Goal: Task Accomplishment & Management: Use online tool/utility

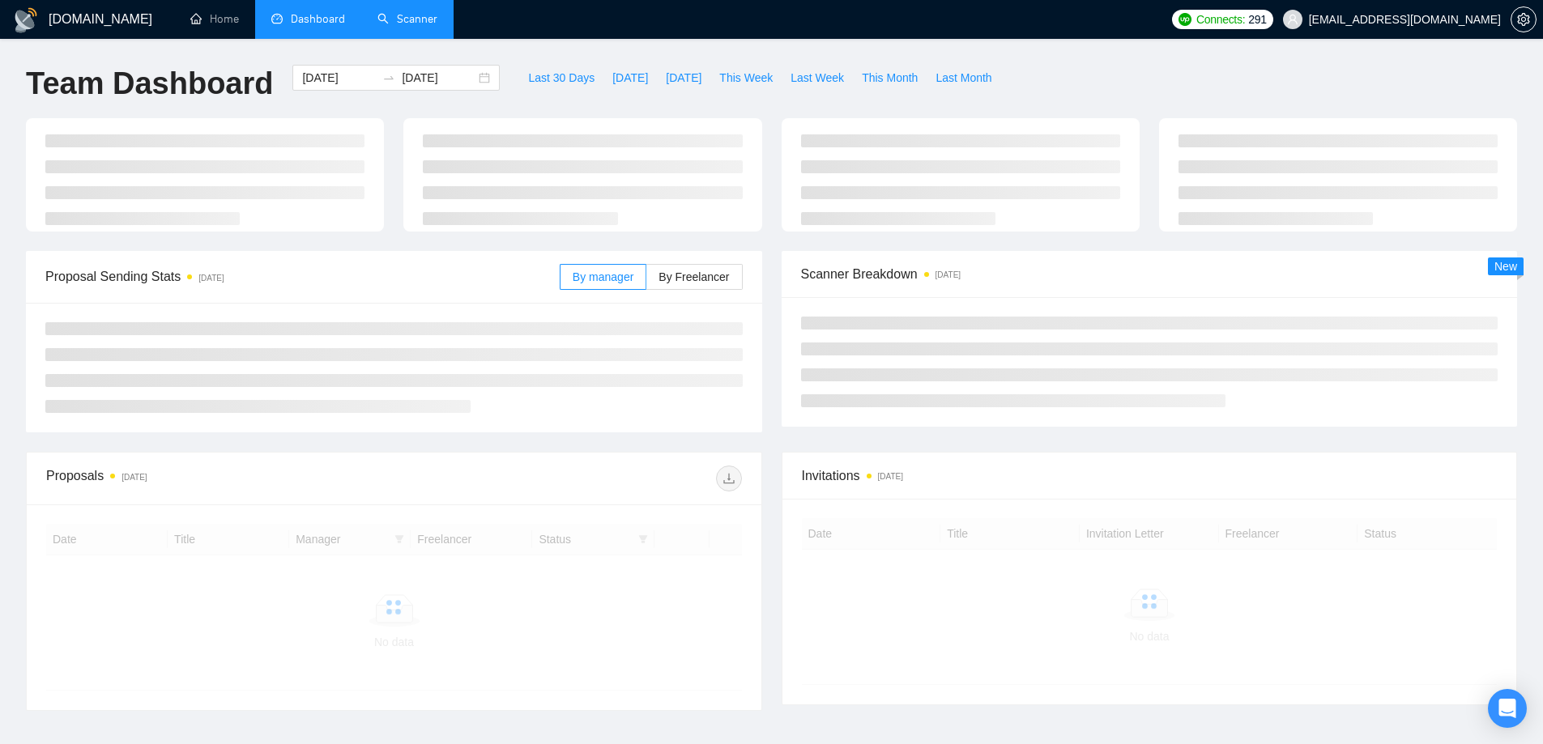
click at [407, 22] on link "Scanner" at bounding box center [407, 19] width 60 height 14
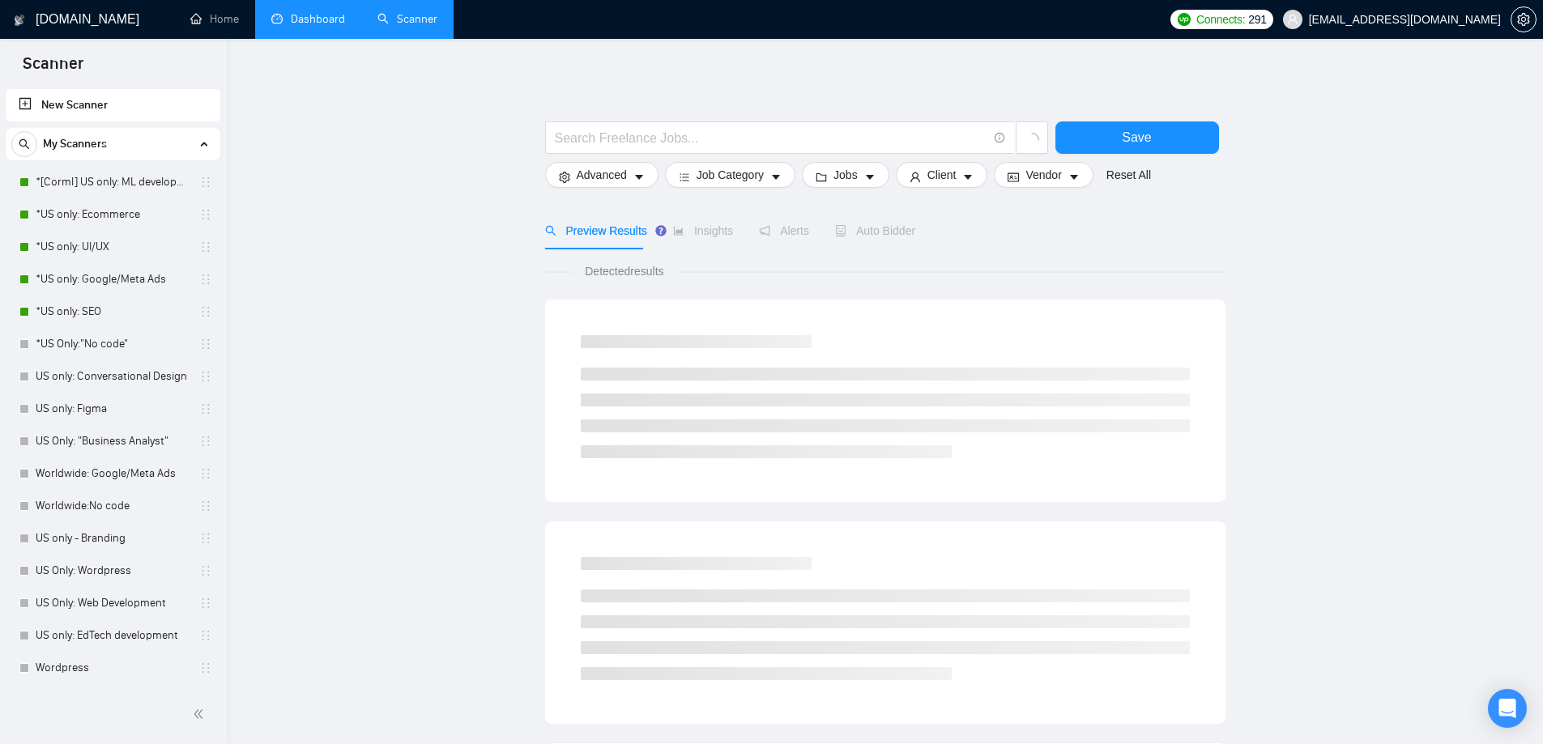
click at [326, 15] on link "Dashboard" at bounding box center [308, 19] width 74 height 14
click at [413, 20] on link "Scanner" at bounding box center [407, 19] width 60 height 14
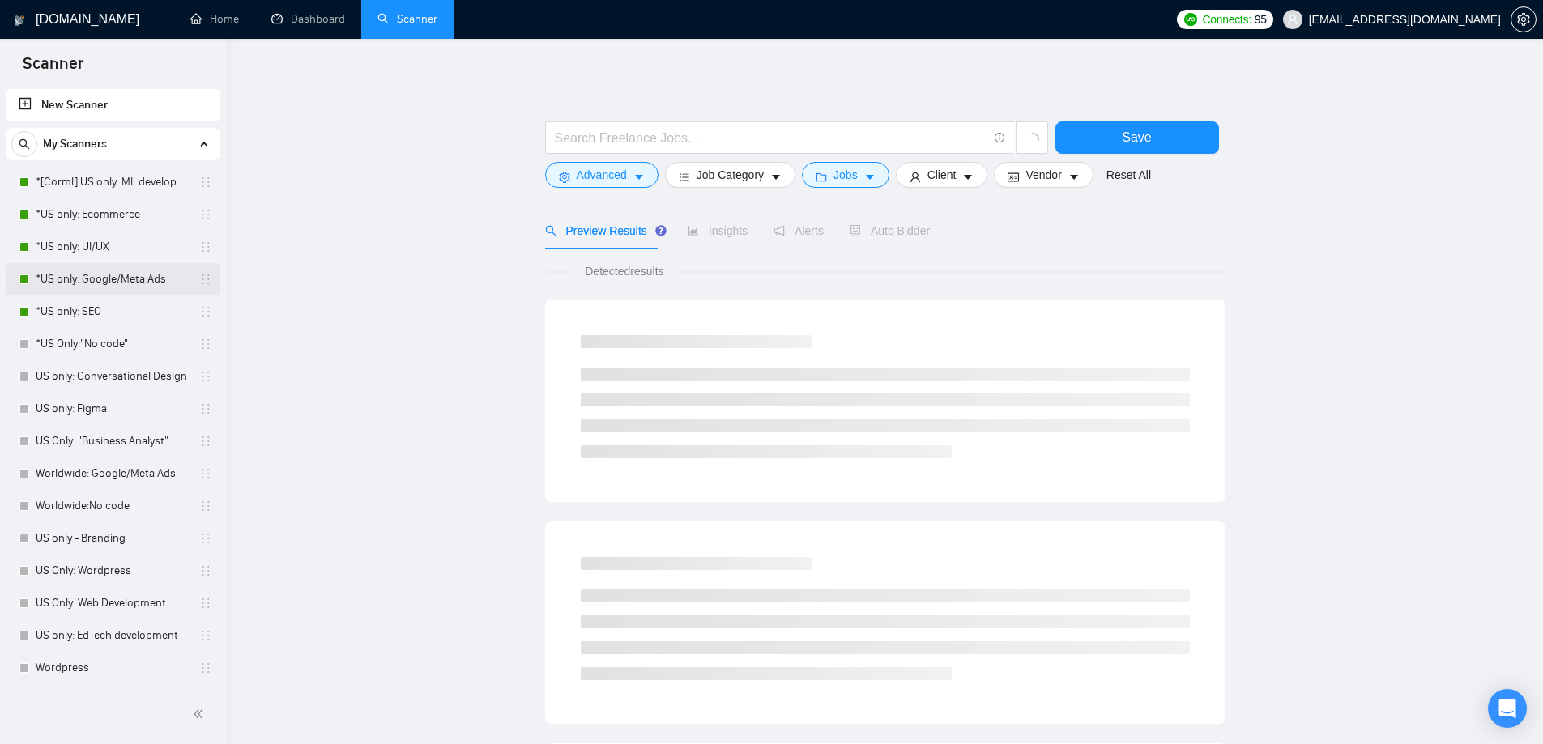
click at [124, 284] on link "*US only: Google/Meta Ads" at bounding box center [113, 279] width 154 height 32
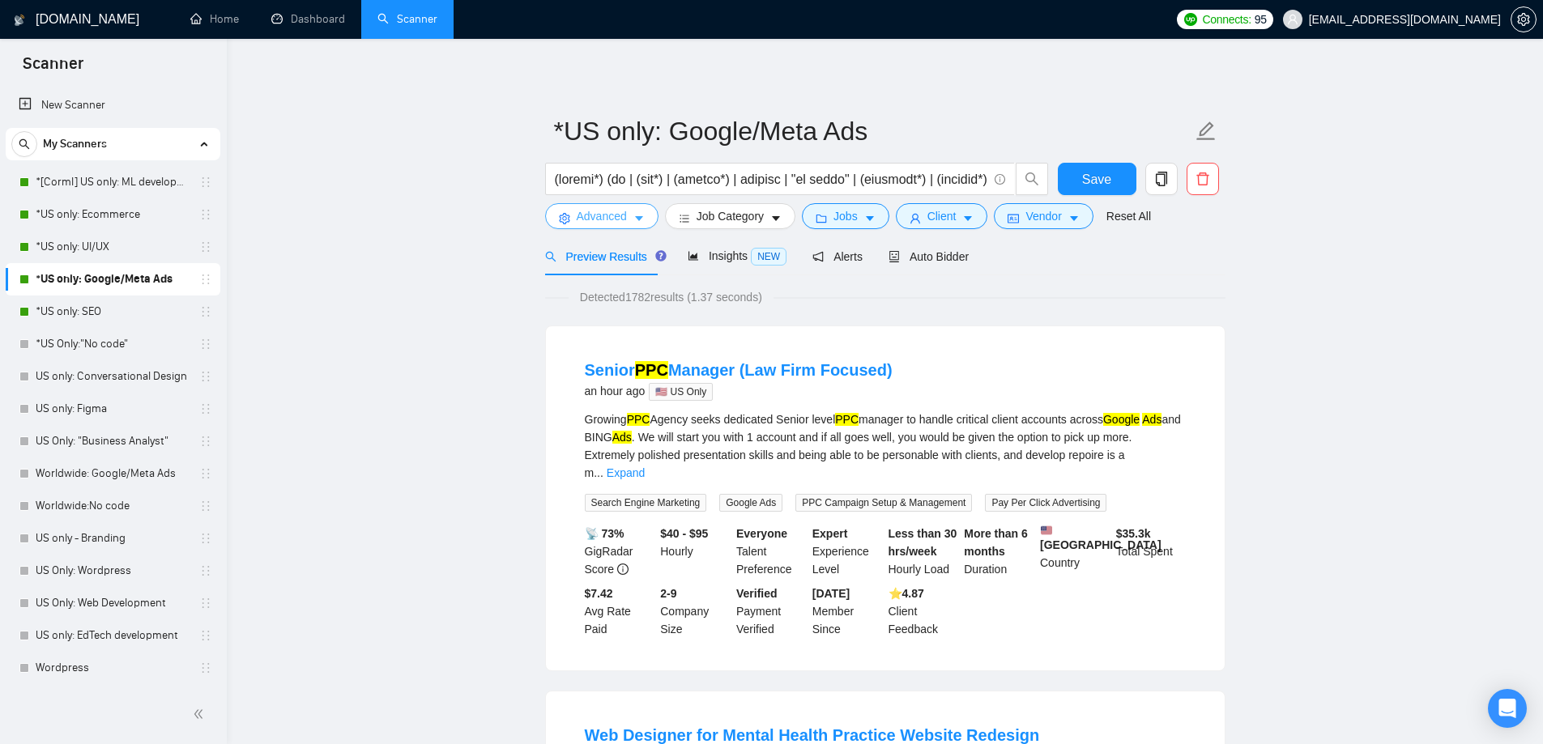
click at [602, 213] on span "Advanced" at bounding box center [602, 216] width 50 height 18
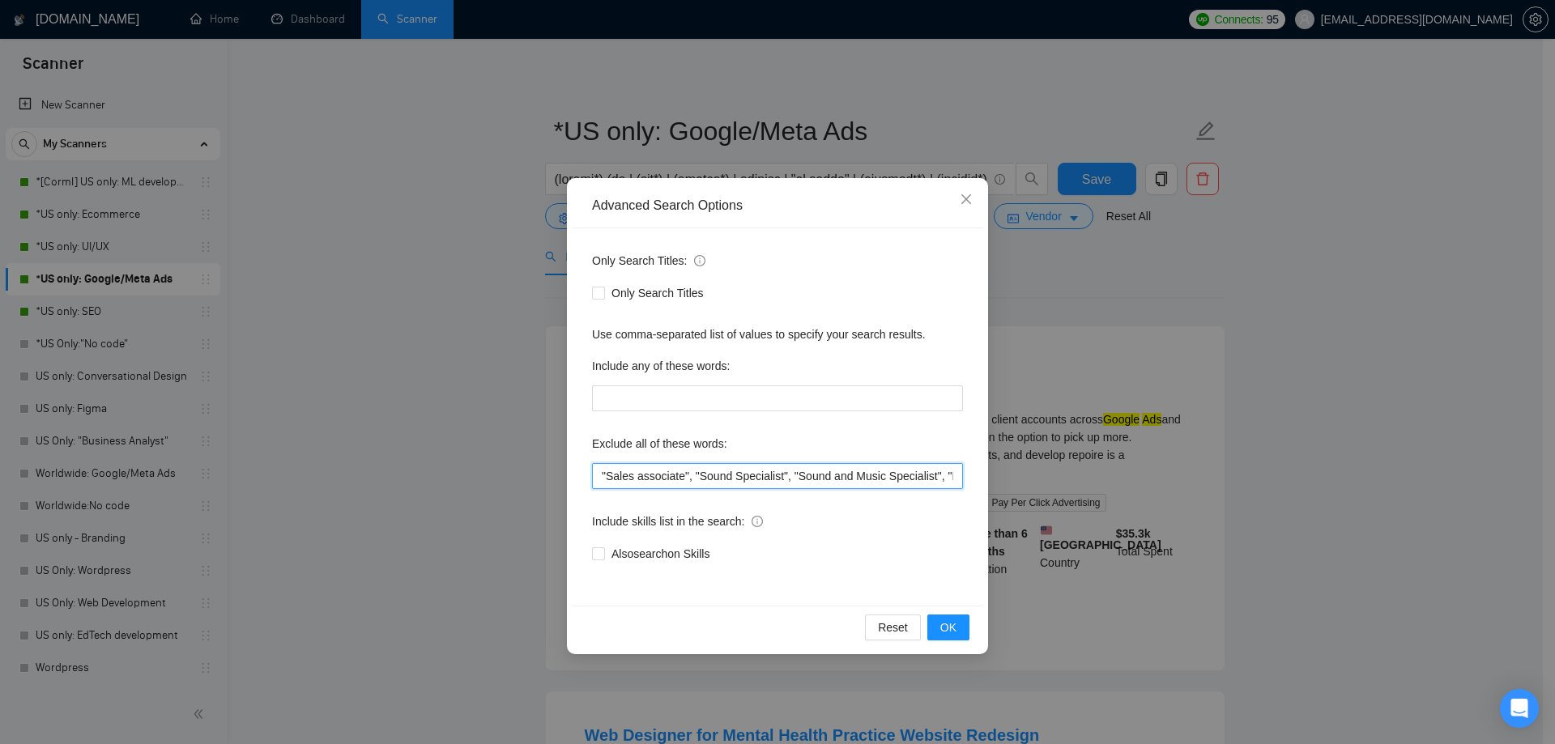
click at [603, 475] on input ""Sales associate", "Sound Specialist", "Sound and Music Specialist", "Music Spe…" at bounding box center [777, 476] width 371 height 26
paste input "Geofencing"
click at [942, 631] on span "OK" at bounding box center [948, 628] width 16 height 18
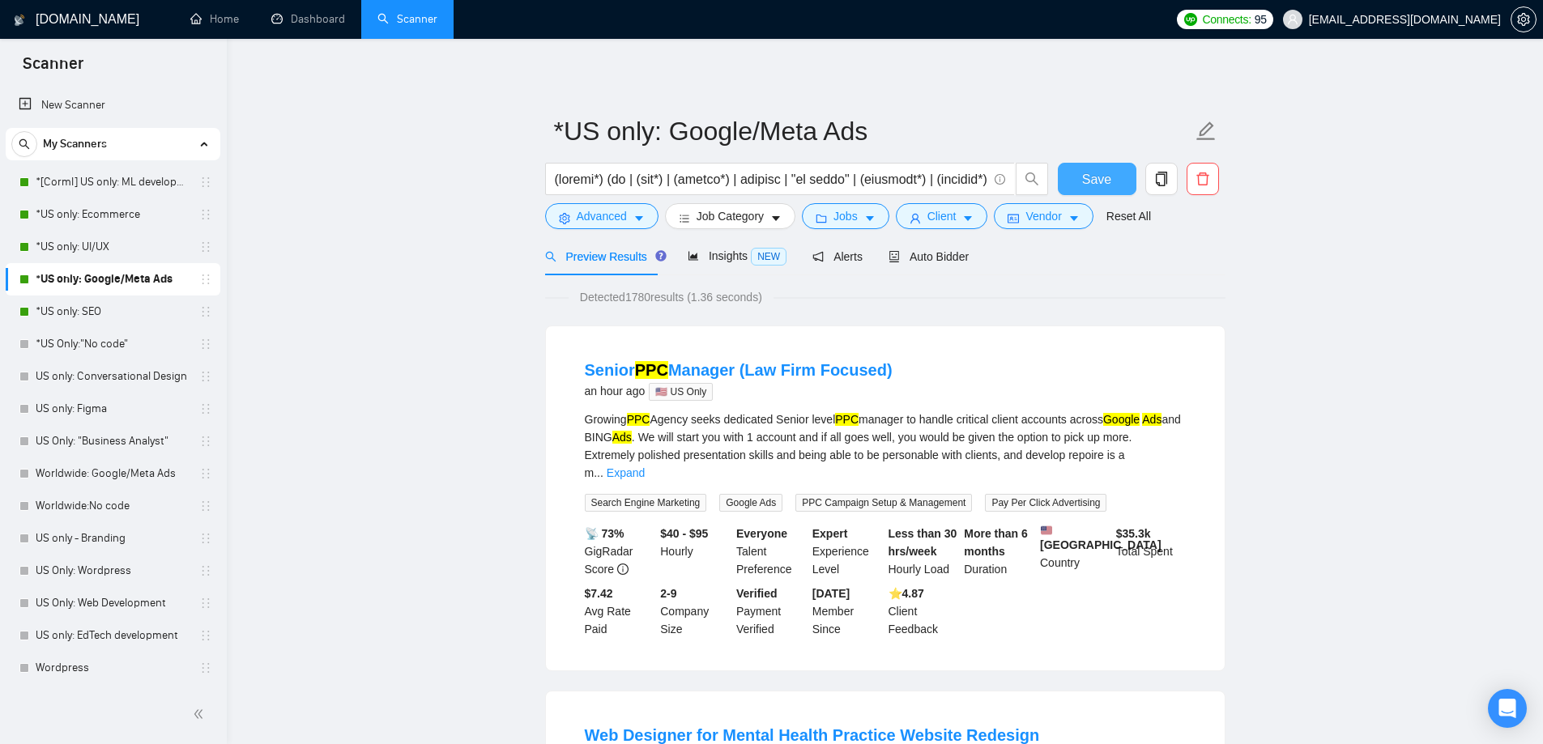
click at [1098, 180] on span "Save" at bounding box center [1096, 179] width 29 height 20
click at [615, 219] on span "Advanced" at bounding box center [602, 216] width 50 height 18
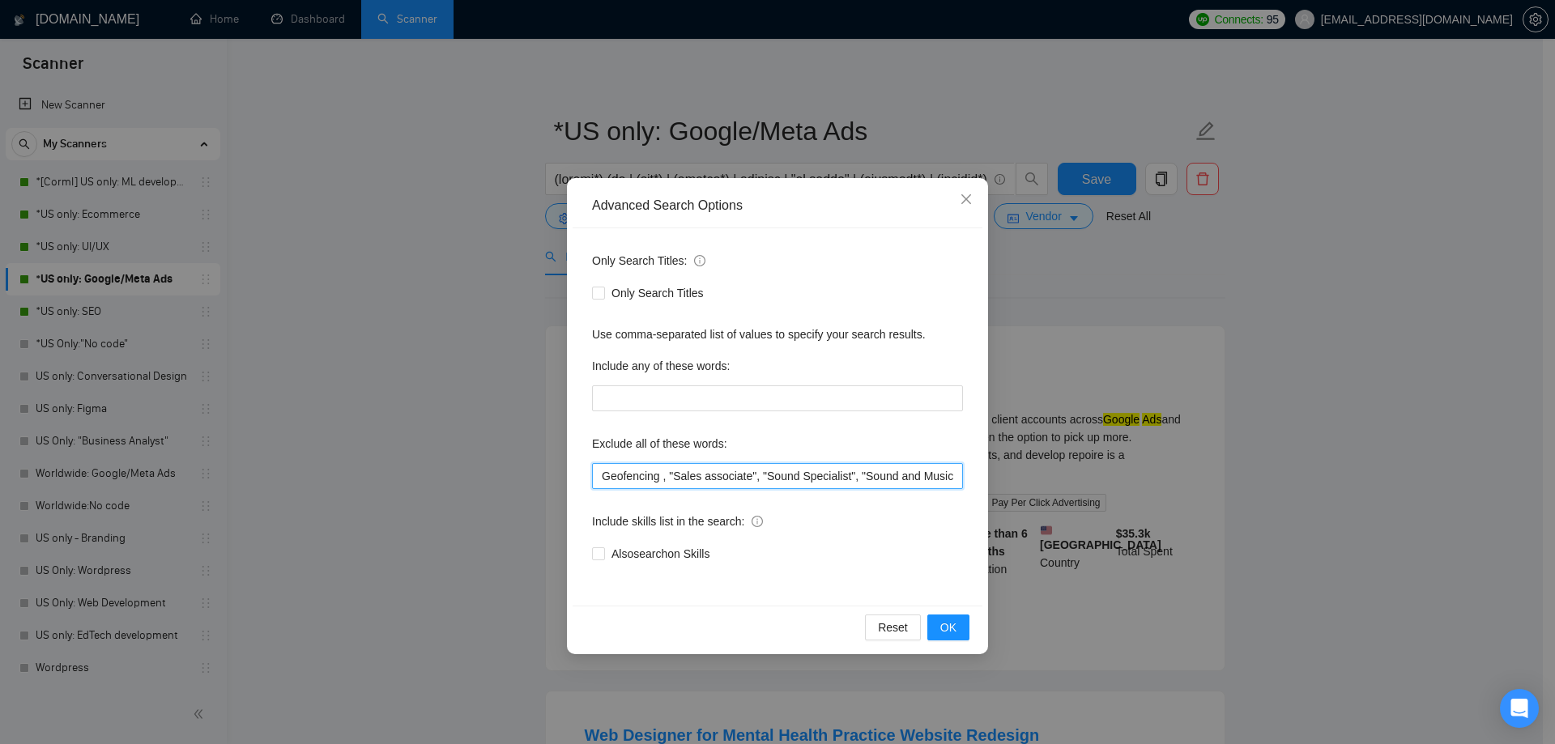
click at [604, 480] on input "Geofencing , "Sales associate", "Sound Specialist", "Sound and Music Specialist…" at bounding box center [777, 476] width 371 height 26
type input "Voiceover, Geofencing , "Sales associate", "Sound Specialist", "Sound and Music…"
click at [956, 628] on span "OK" at bounding box center [948, 628] width 16 height 18
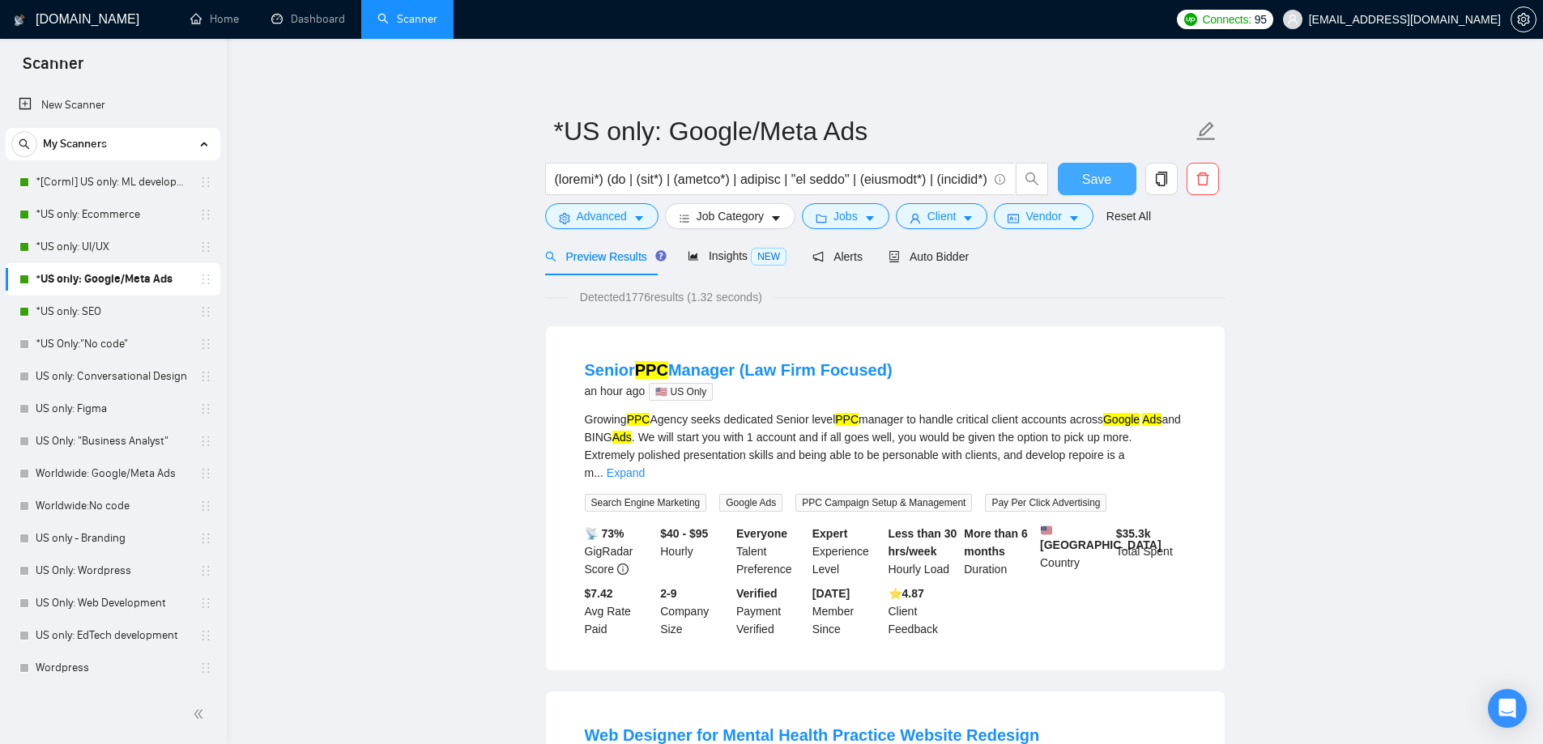
click at [1095, 181] on span "Save" at bounding box center [1096, 179] width 29 height 20
click at [87, 301] on link "*US only: SEO" at bounding box center [113, 312] width 154 height 32
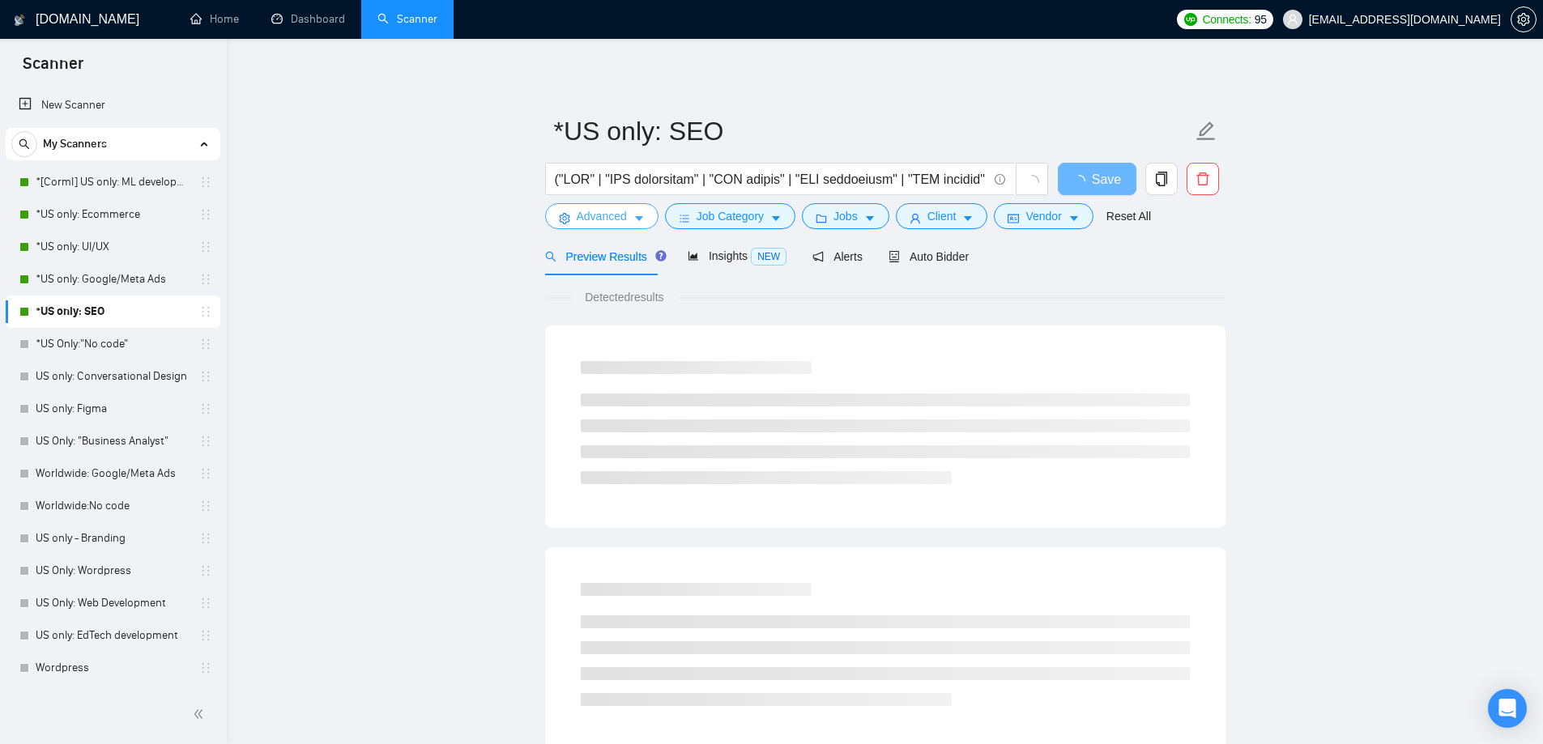
click at [625, 219] on span "Advanced" at bounding box center [602, 216] width 50 height 18
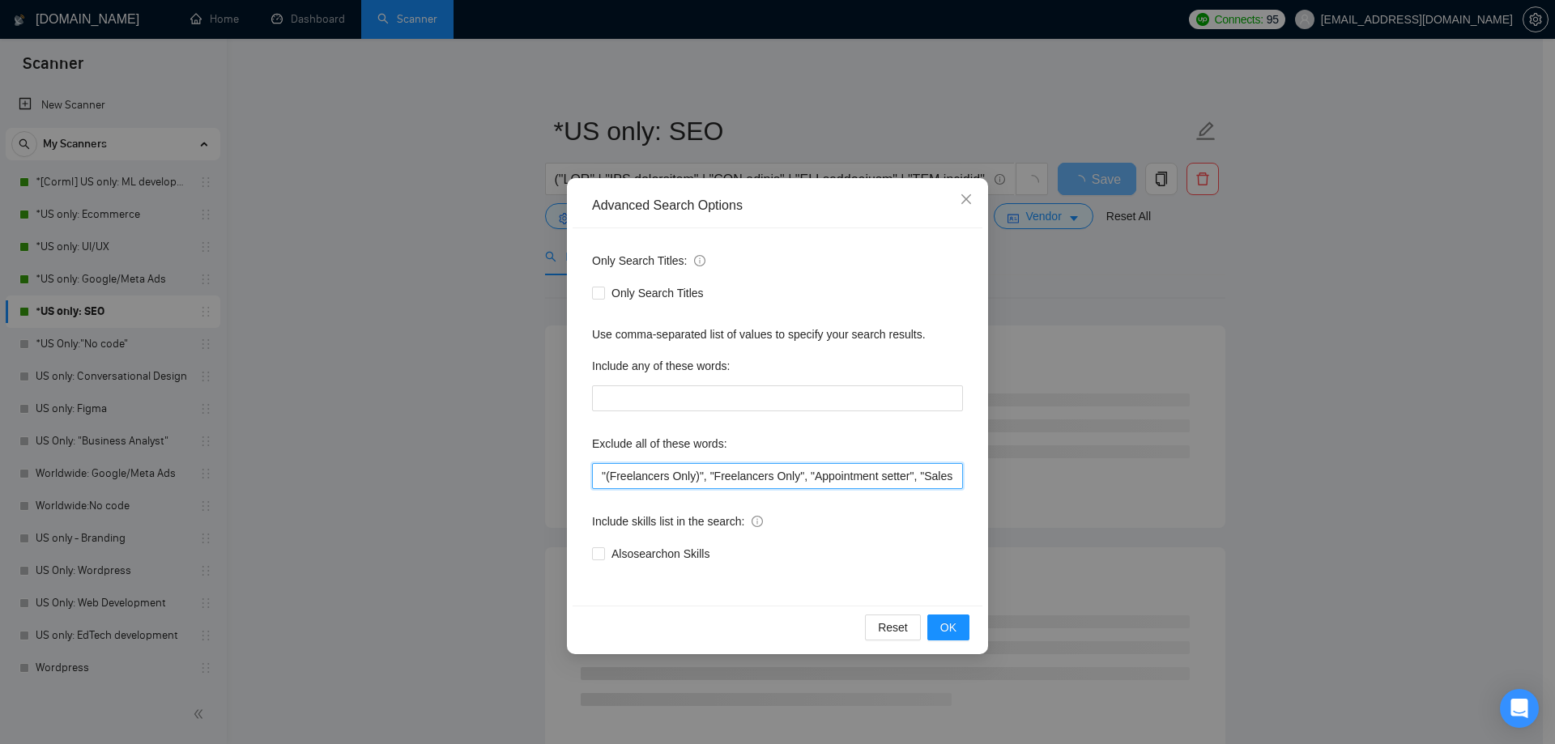
click at [600, 476] on input ""(Freelancers Only)", "Freelancers Only", "Appointment setter", "Sales speciali…" at bounding box center [777, 476] width 371 height 26
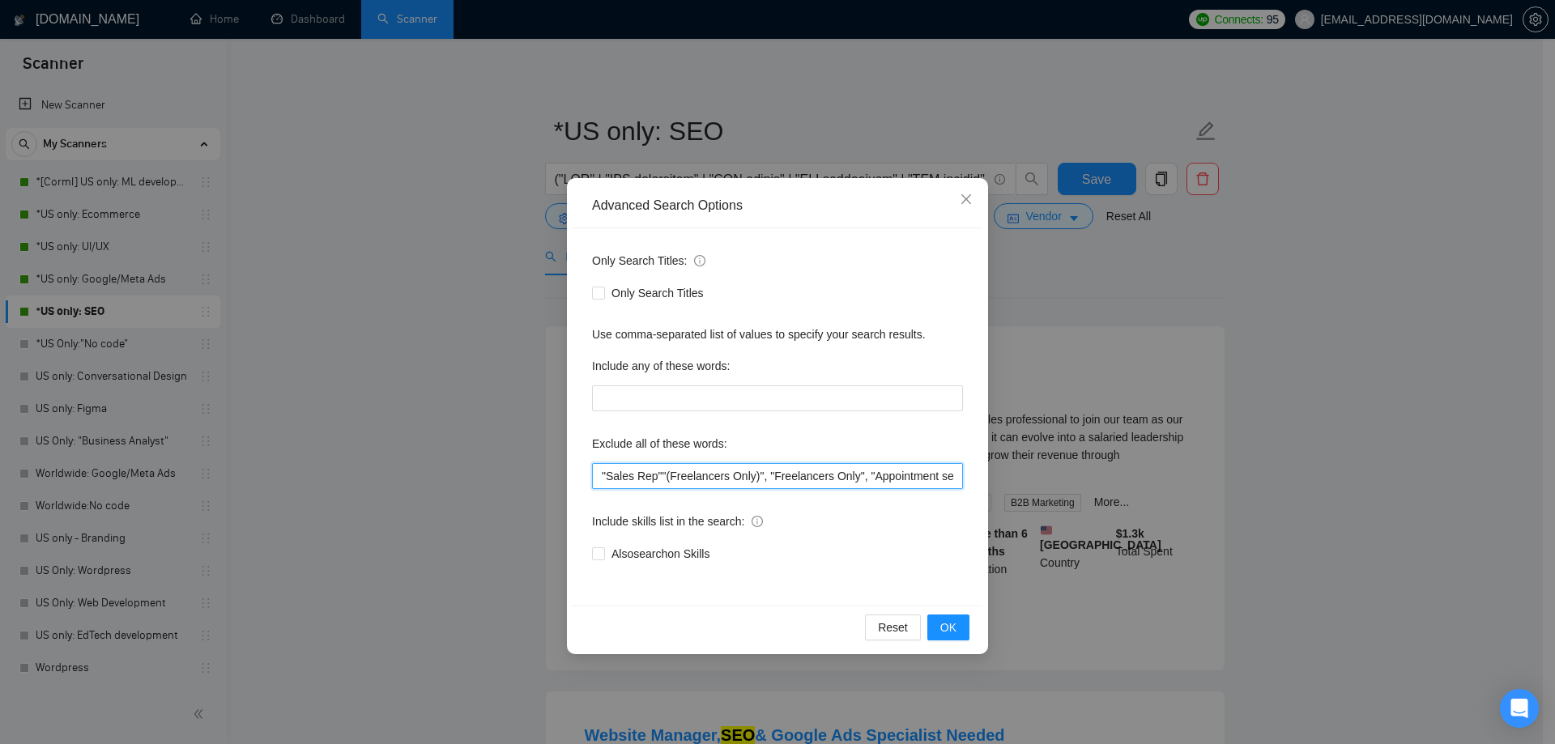
click at [602, 478] on input ""Sales Rep""(Freelancers Only)", "Freelancers Only", "Appointment setter", "Sal…" at bounding box center [777, 476] width 371 height 26
click at [657, 478] on input ""Sales Rep""(Freelancers Only)", "Freelancers Only", "Appointment setter", "Sal…" at bounding box center [777, 476] width 371 height 26
type input ""Sales Rep", "(Freelancers Only)", "Freelancers Only", "Appointment setter", "S…"
click at [955, 547] on div "Also search on Skills" at bounding box center [777, 554] width 371 height 18
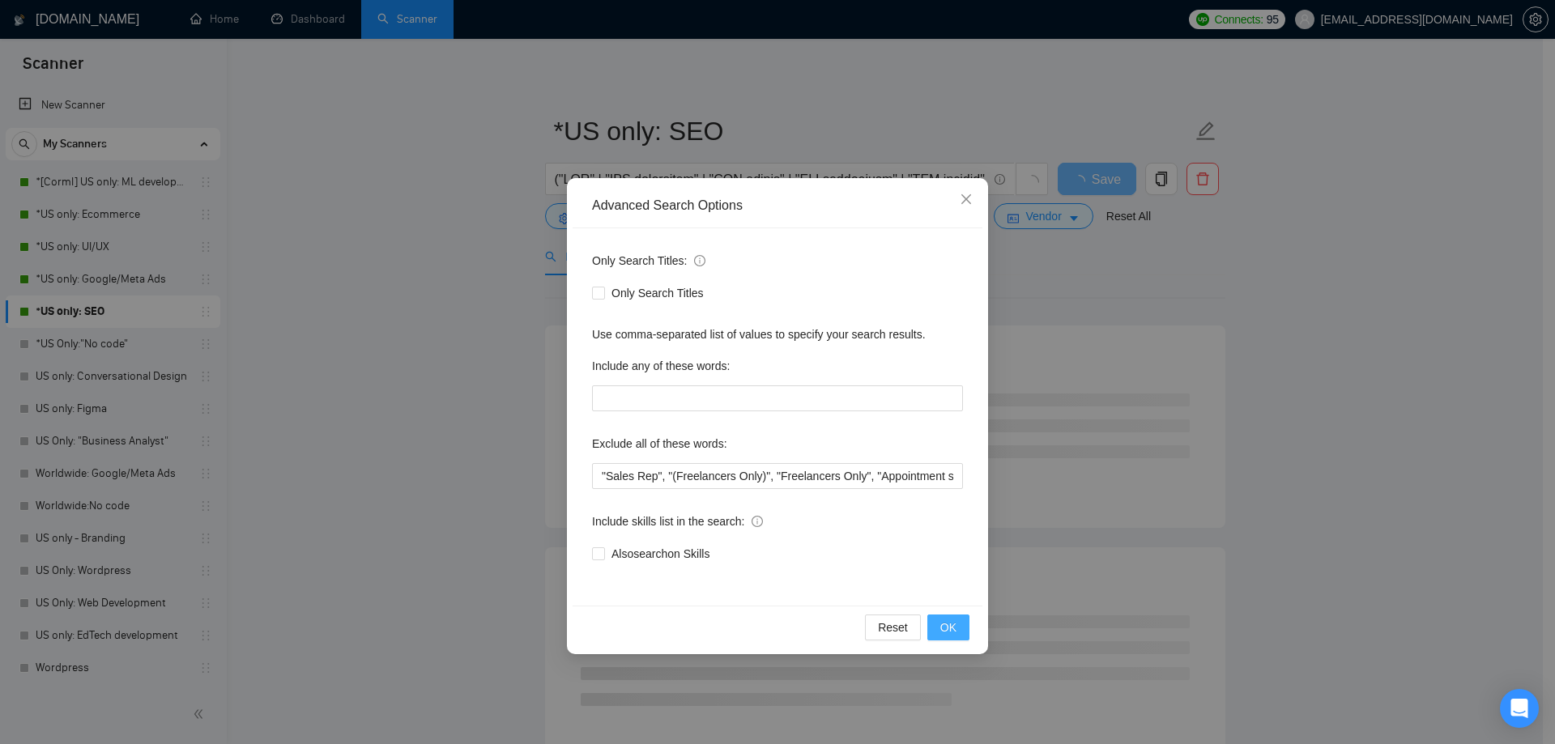
click at [953, 622] on span "OK" at bounding box center [948, 628] width 16 height 18
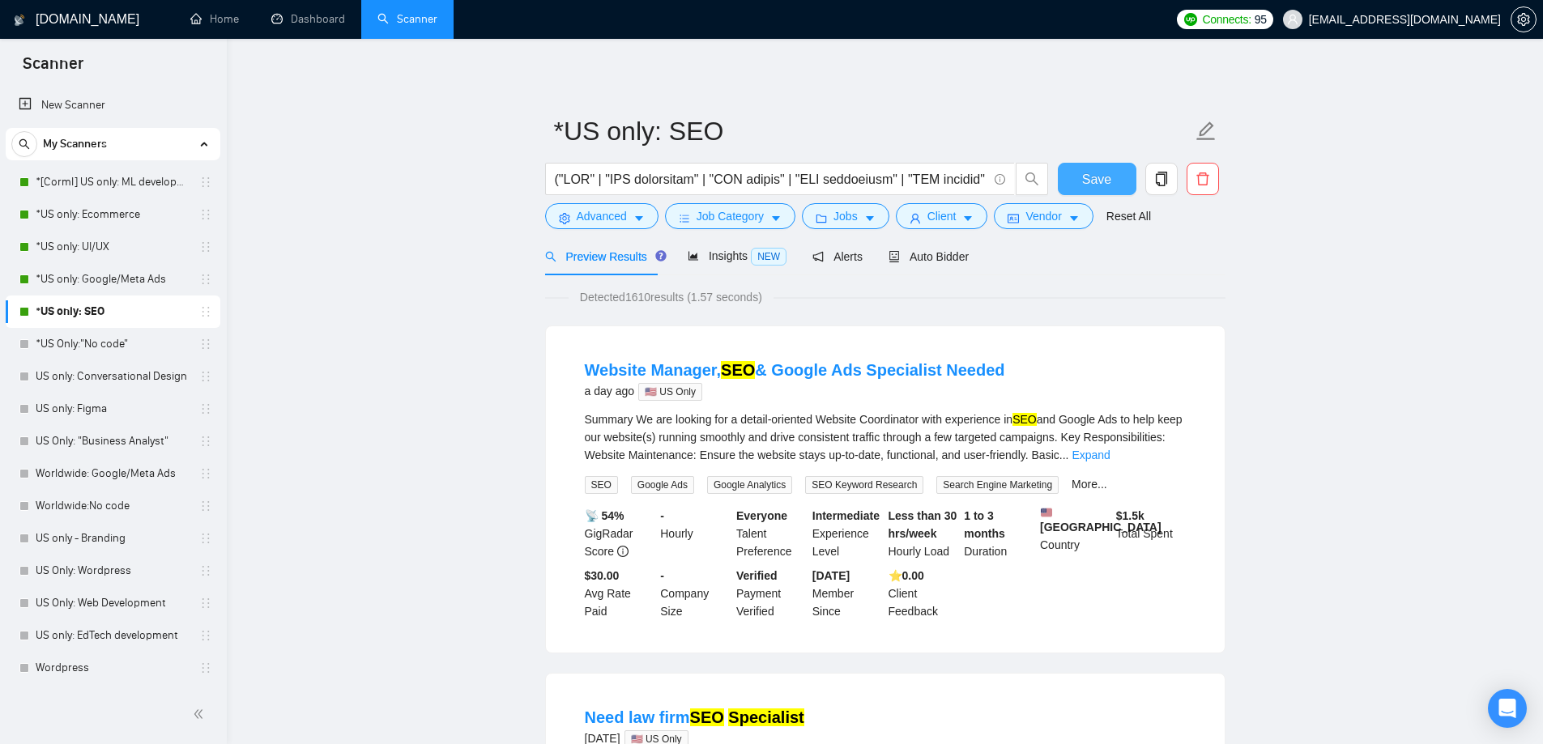
click at [1085, 180] on span "Save" at bounding box center [1096, 179] width 29 height 20
click at [646, 211] on button "Advanced" at bounding box center [601, 216] width 113 height 26
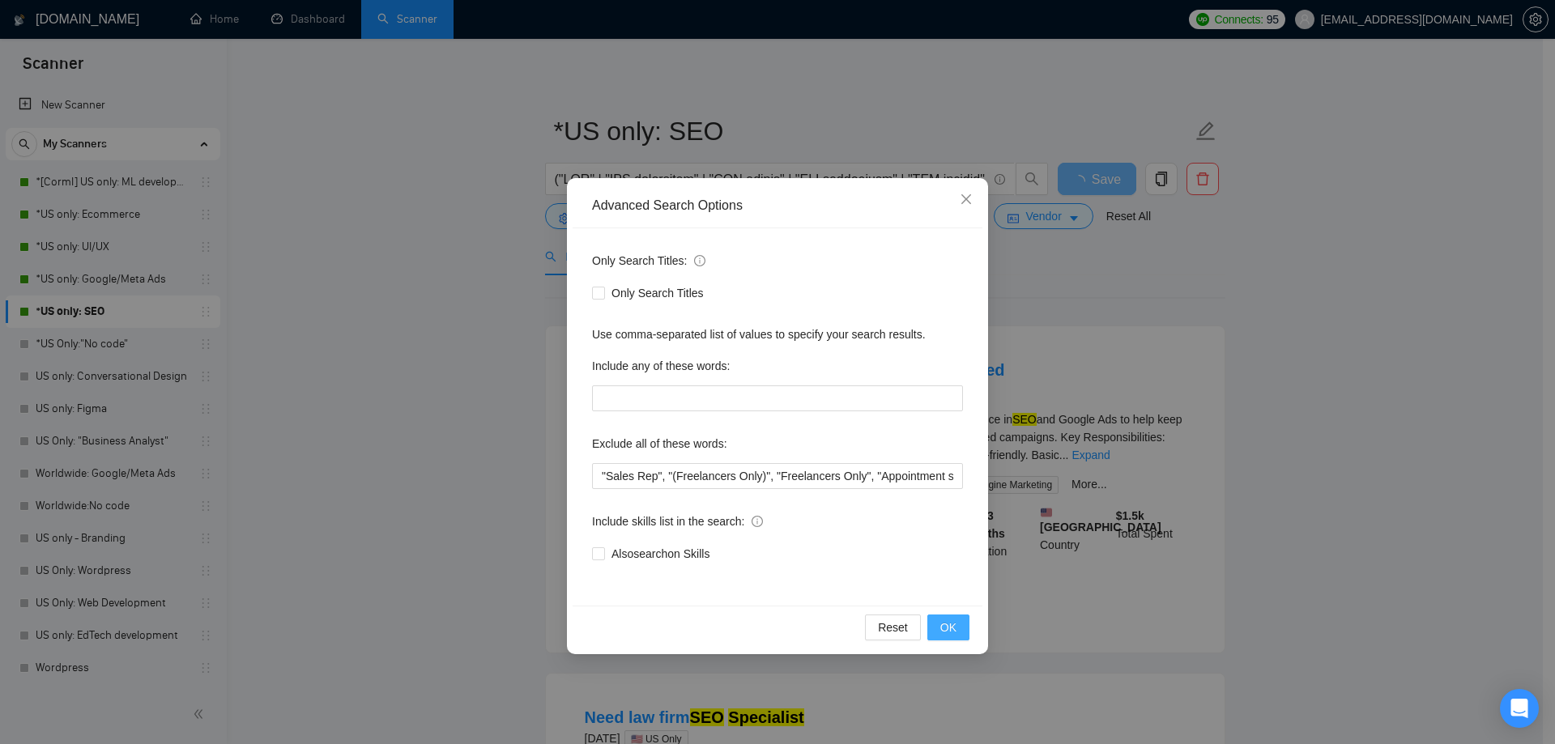
click at [952, 632] on span "OK" at bounding box center [948, 628] width 16 height 18
